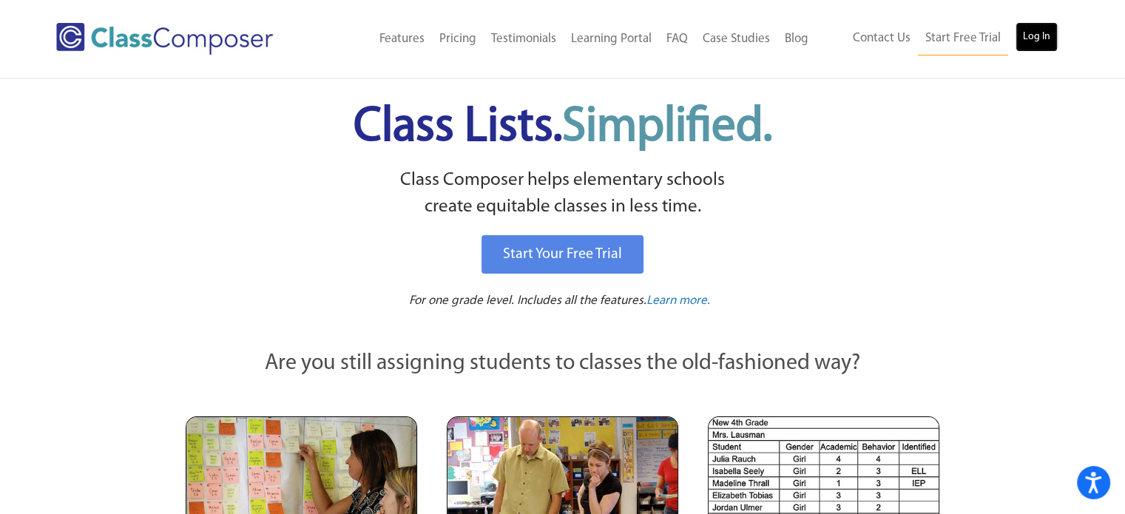
click at [1038, 28] on link "Log In" at bounding box center [1037, 37] width 42 height 30
click at [954, 38] on link "Start Free Trial" at bounding box center [963, 38] width 90 height 33
click at [1038, 29] on link "Log In" at bounding box center [1037, 37] width 42 height 30
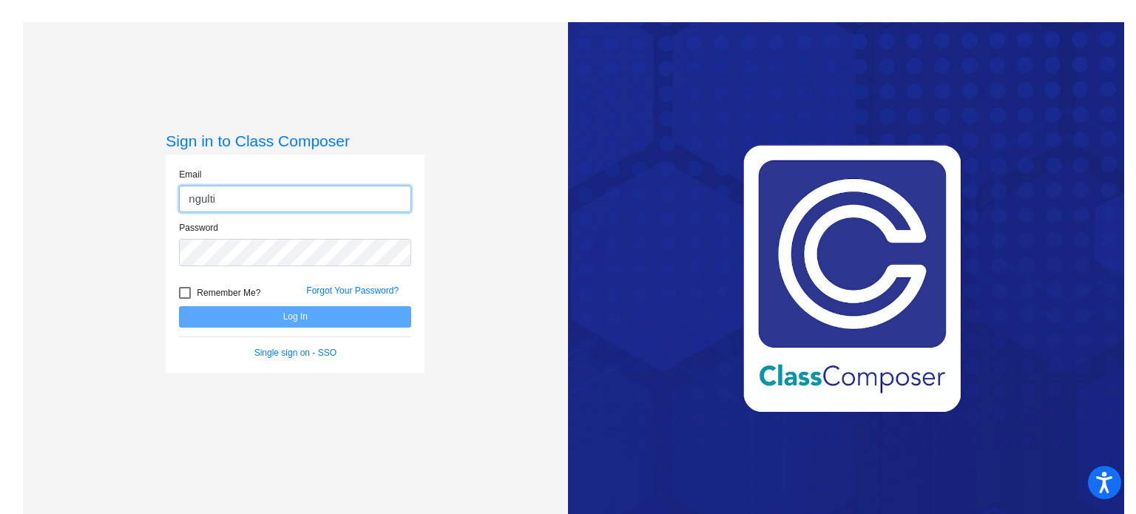
type input "[EMAIL_ADDRESS][DOMAIN_NAME]"
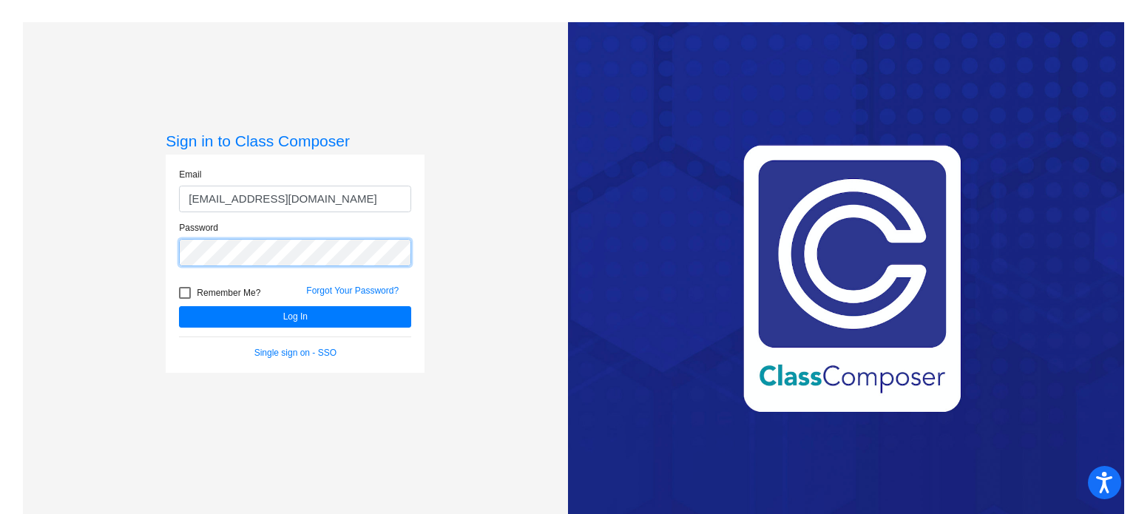
click at [179, 306] on button "Log In" at bounding box center [295, 316] width 232 height 21
click at [183, 295] on div at bounding box center [185, 293] width 12 height 12
click at [184, 299] on input "Remember Me?" at bounding box center [184, 299] width 1 height 1
checkbox input "true"
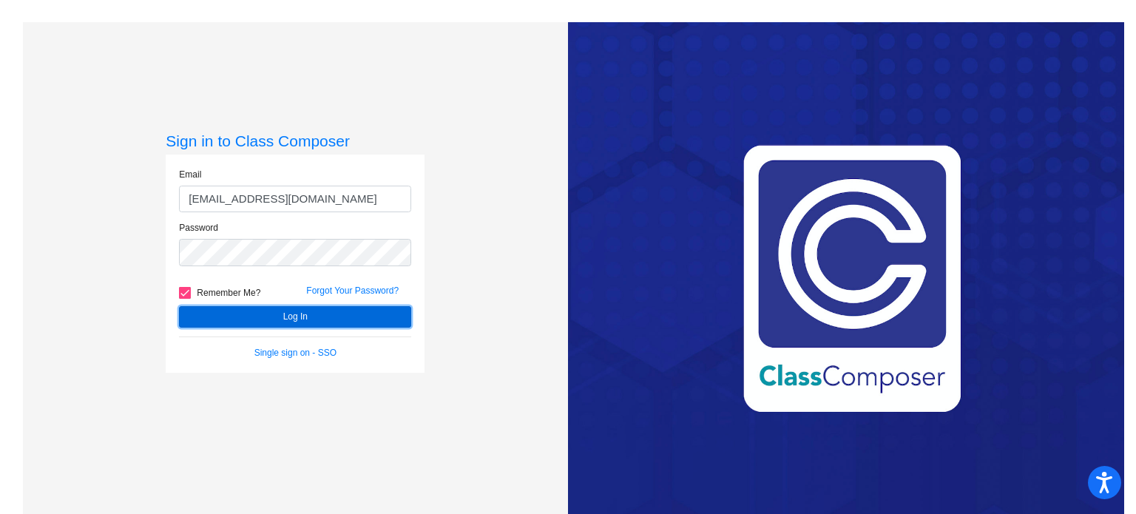
click at [296, 314] on button "Log In" at bounding box center [295, 316] width 232 height 21
click at [290, 319] on button "Log In" at bounding box center [295, 316] width 232 height 21
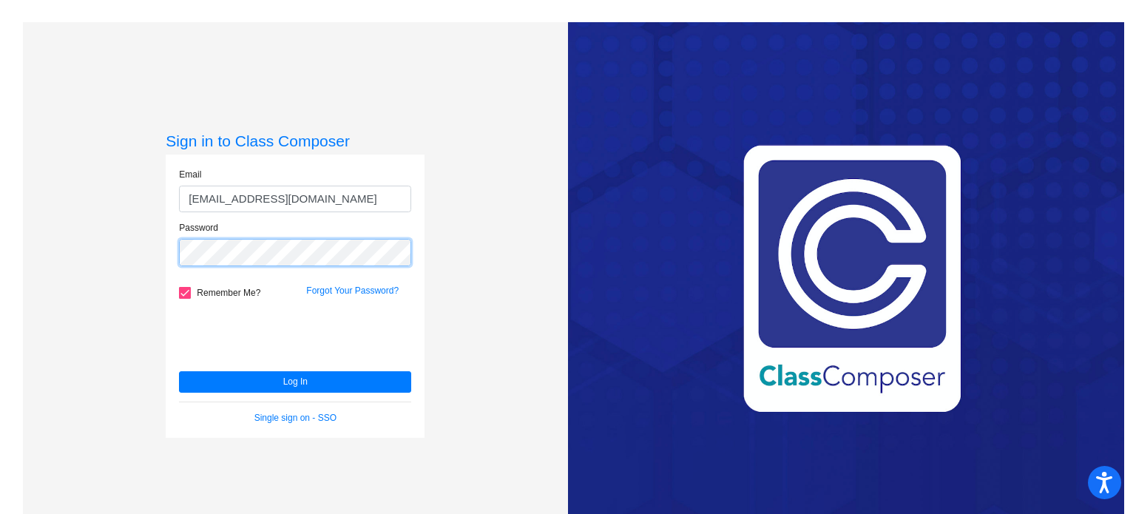
click at [179, 371] on button "Log In" at bounding box center [295, 381] width 232 height 21
click at [317, 419] on link "Single sign on - SSO" at bounding box center [295, 418] width 82 height 10
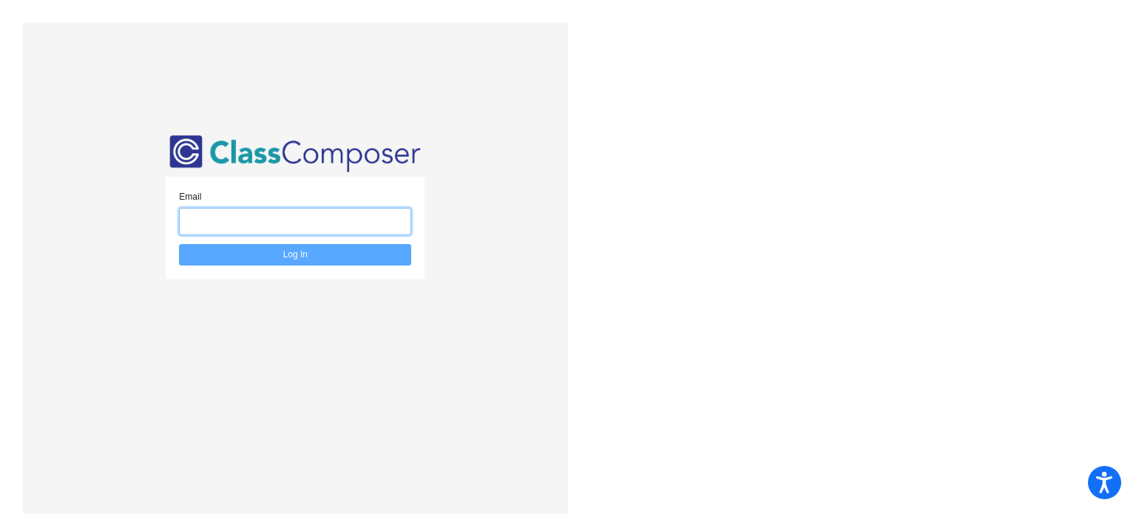
click at [346, 223] on input "email" at bounding box center [295, 221] width 232 height 27
type input "[EMAIL_ADDRESS][DOMAIN_NAME]"
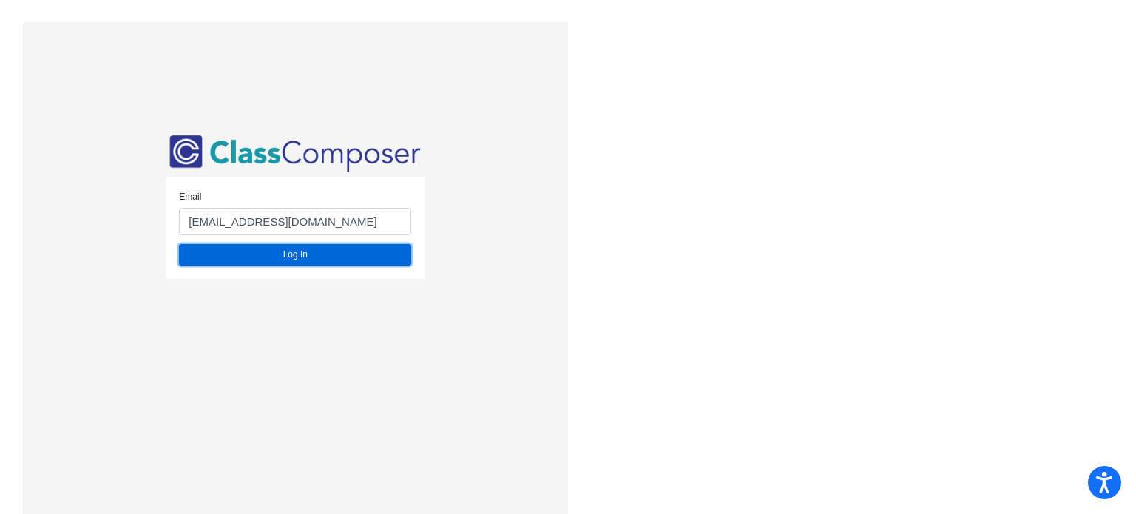
click at [291, 259] on button "Log In" at bounding box center [295, 254] width 232 height 21
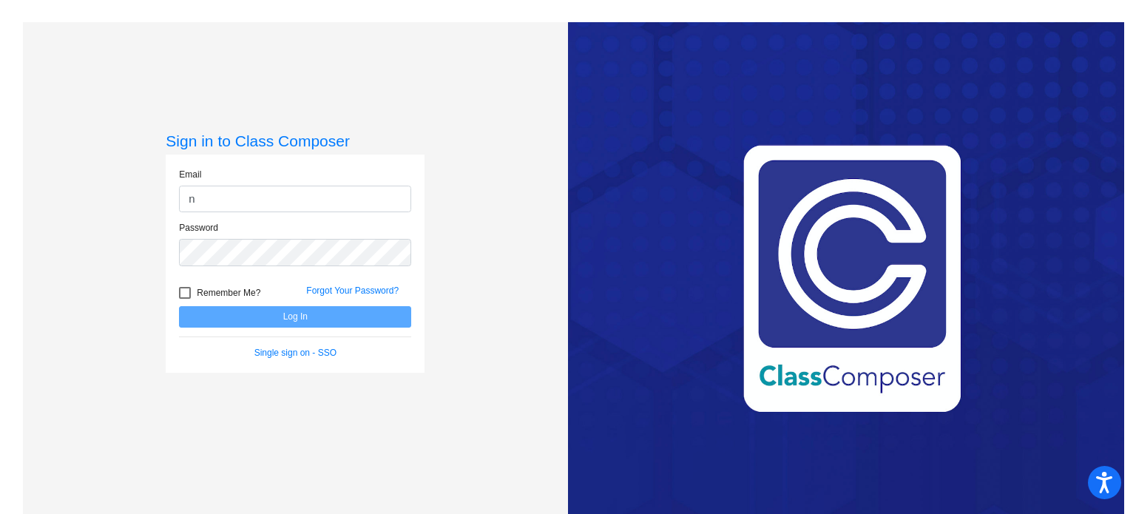
type input "[EMAIL_ADDRESS][DOMAIN_NAME]"
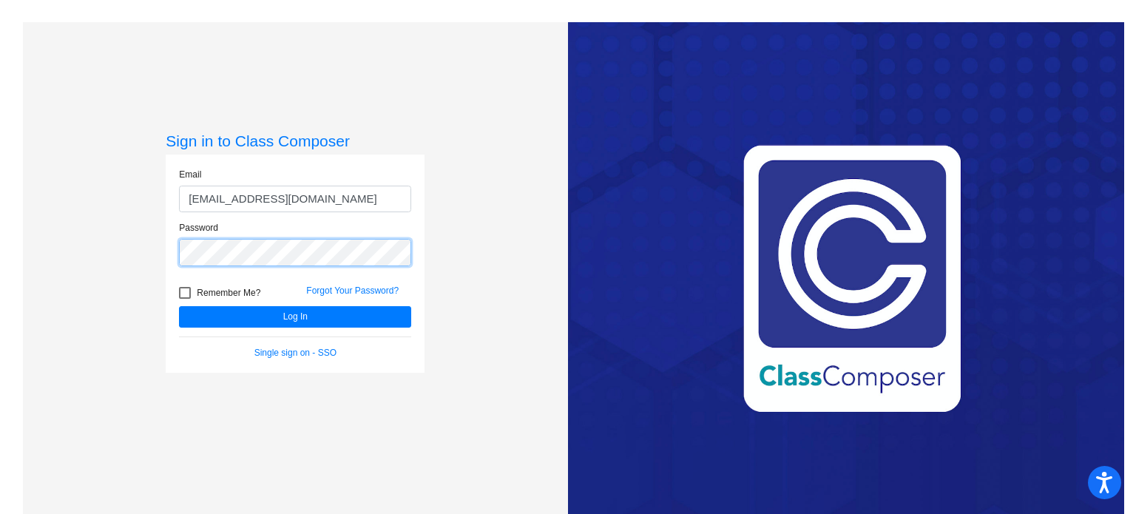
click at [179, 306] on button "Log In" at bounding box center [295, 316] width 232 height 21
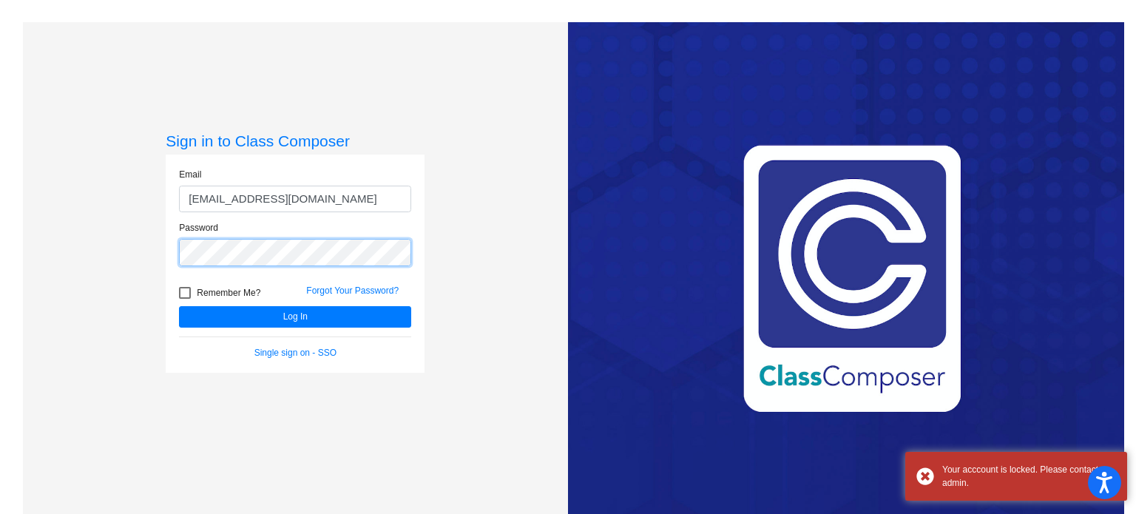
click at [179, 306] on button "Log In" at bounding box center [295, 316] width 232 height 21
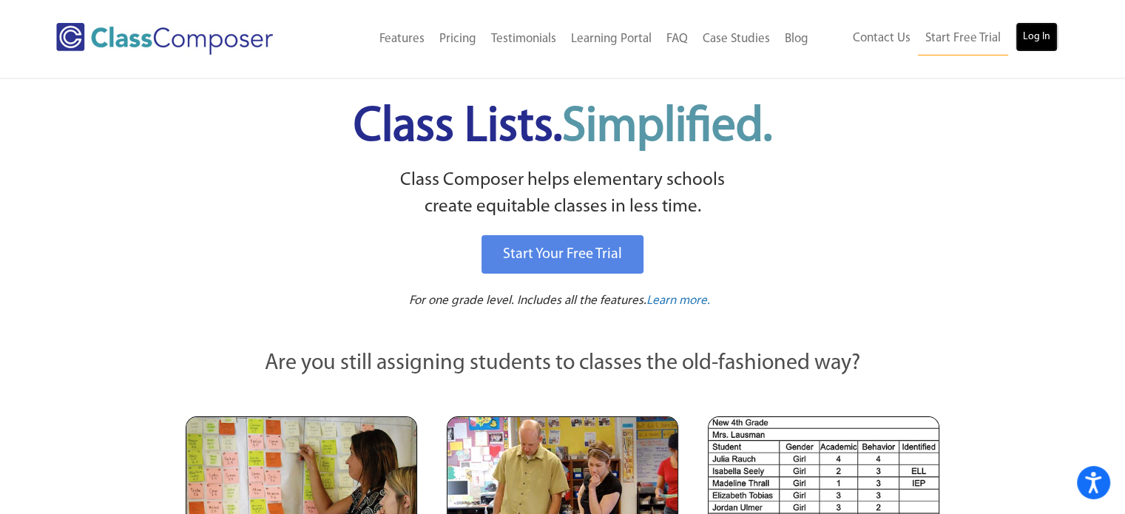
click at [1031, 27] on link "Log In" at bounding box center [1037, 37] width 42 height 30
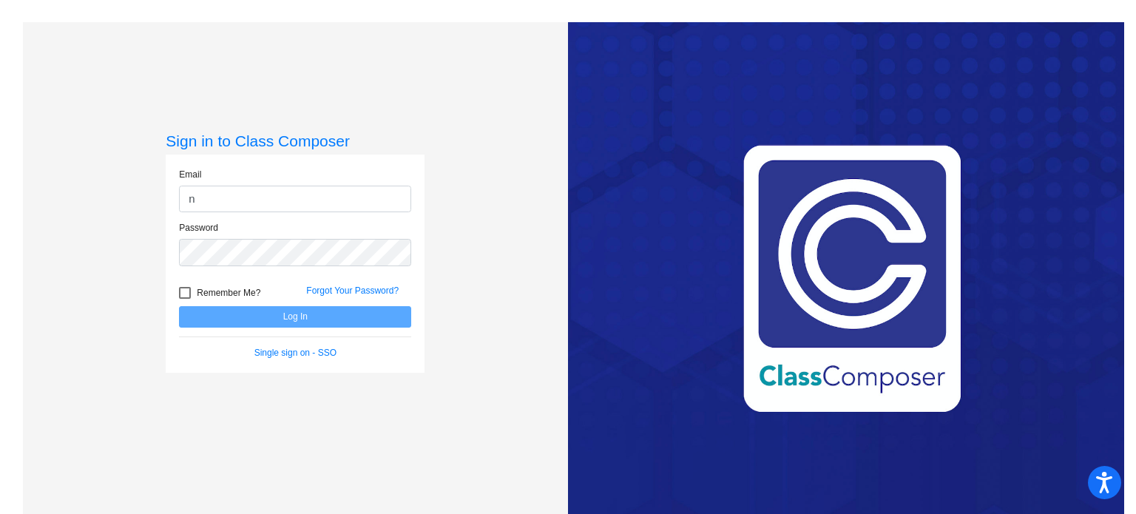
type input "[EMAIL_ADDRESS][DOMAIN_NAME]"
click at [355, 293] on link "Forgot Your Password?" at bounding box center [352, 290] width 92 height 10
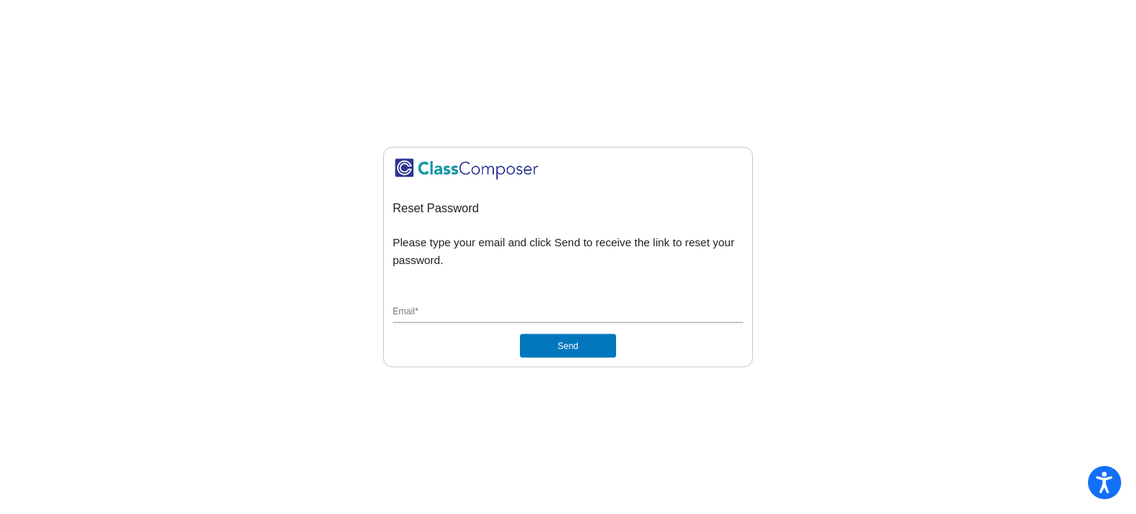
click at [428, 309] on input "Email *" at bounding box center [568, 312] width 351 height 13
type input "[EMAIL_ADDRESS][DOMAIN_NAME]"
click at [553, 348] on button "Send" at bounding box center [568, 346] width 96 height 24
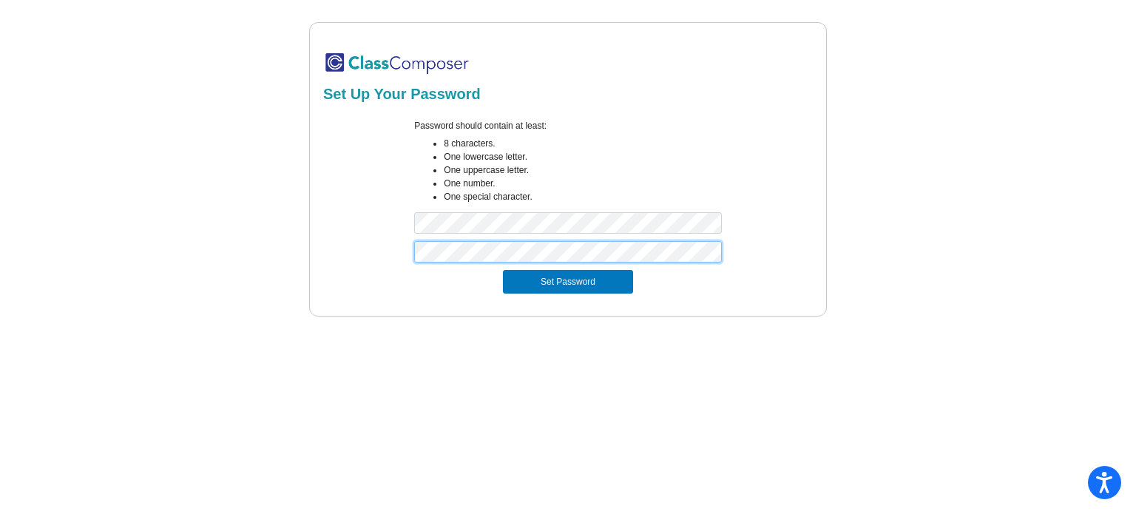
click at [503, 270] on button "Set Password" at bounding box center [568, 282] width 130 height 24
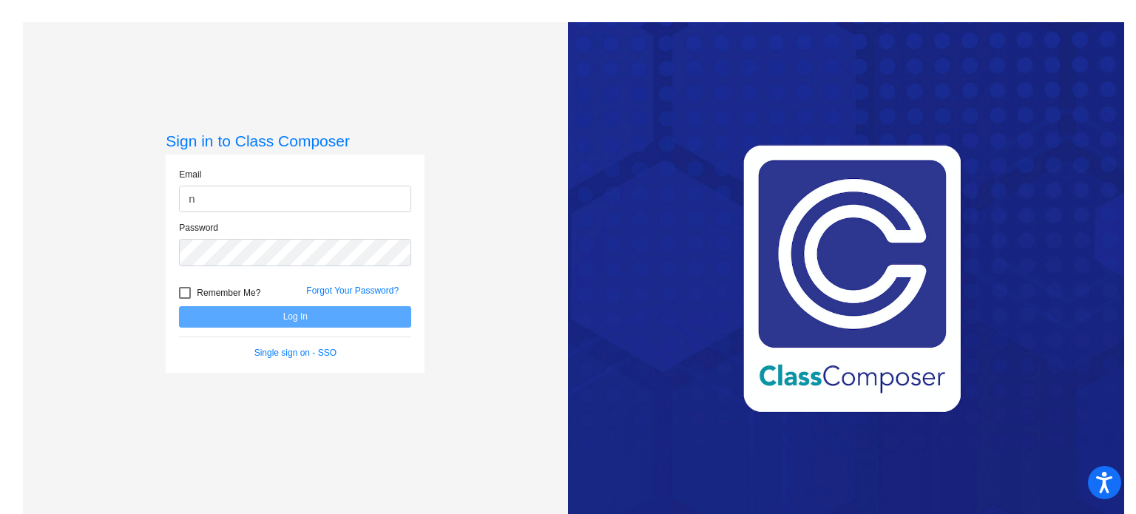
type input "[EMAIL_ADDRESS][DOMAIN_NAME]"
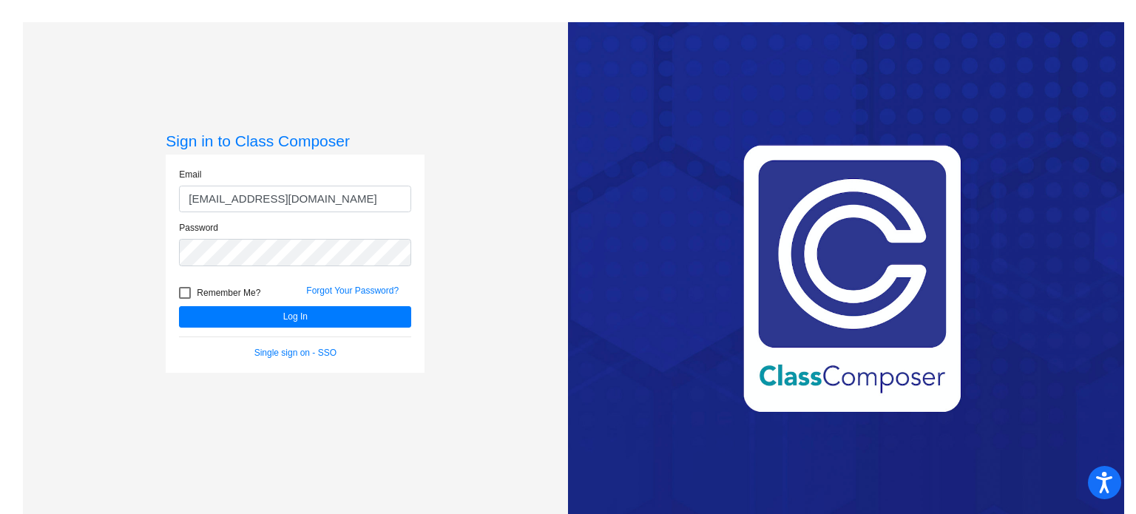
click at [180, 291] on div at bounding box center [185, 293] width 12 height 12
click at [184, 299] on input "Remember Me?" at bounding box center [184, 299] width 1 height 1
checkbox input "true"
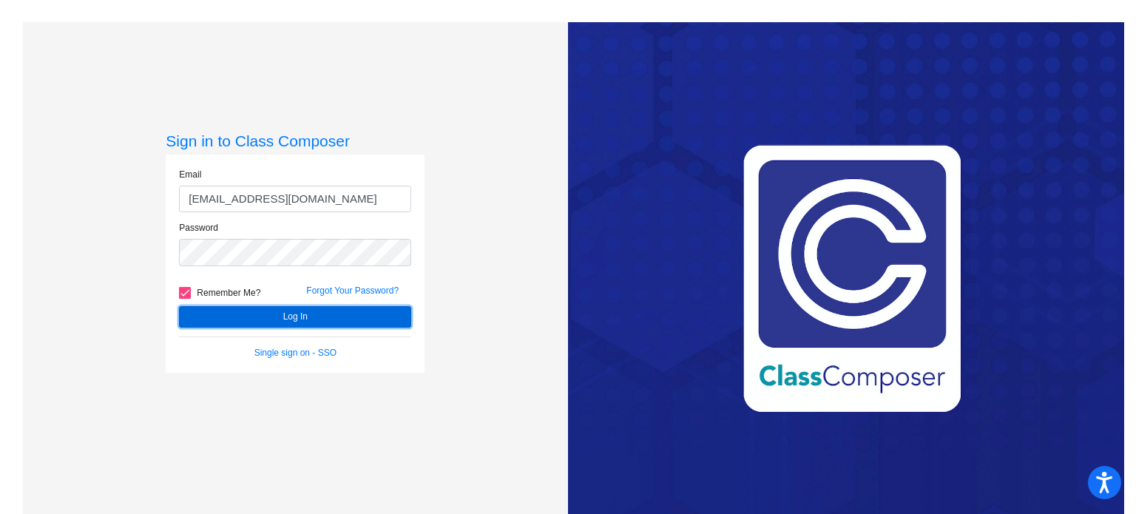
click at [283, 325] on button "Log In" at bounding box center [295, 316] width 232 height 21
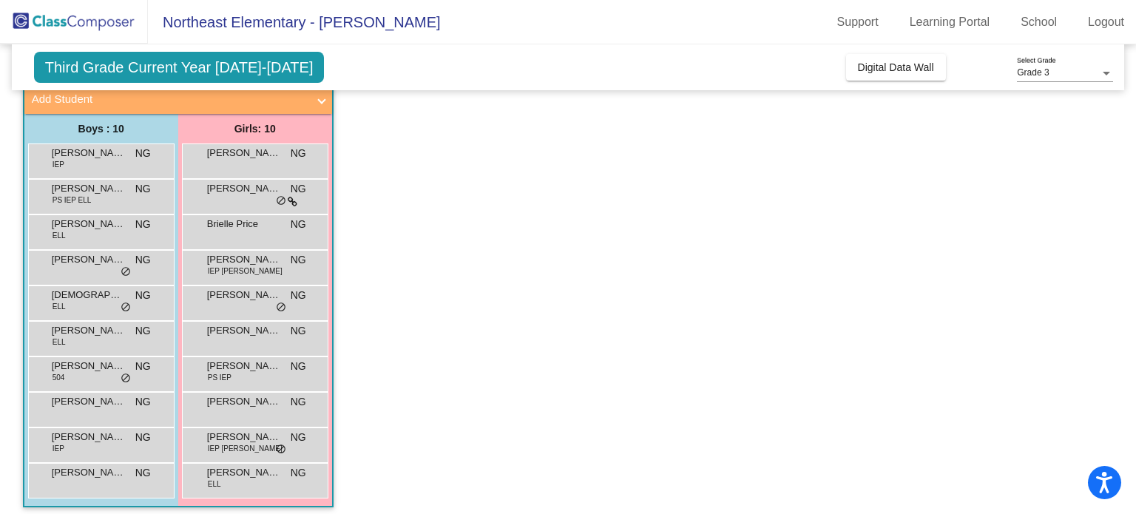
scroll to position [92, 0]
